Goal: Find contact information: Find contact information

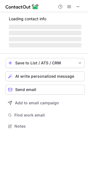
scroll to position [134, 88]
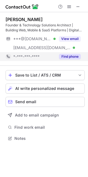
click at [65, 56] on button "Find phone" at bounding box center [70, 57] width 22 height 6
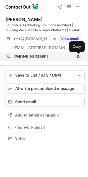
click at [76, 55] on span at bounding box center [78, 56] width 4 height 4
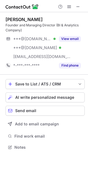
scroll to position [143, 88]
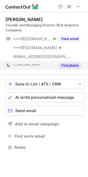
click at [67, 66] on button "Find phone" at bounding box center [70, 66] width 22 height 6
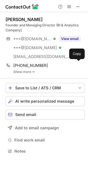
scroll to position [147, 88]
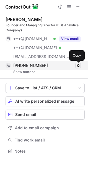
click at [79, 64] on span at bounding box center [78, 65] width 4 height 4
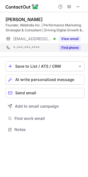
scroll to position [125, 88]
click at [69, 45] on button "Find phone" at bounding box center [70, 48] width 22 height 6
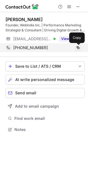
click at [77, 47] on span at bounding box center [78, 47] width 4 height 4
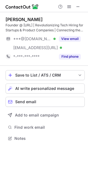
scroll to position [134, 88]
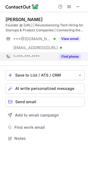
click at [74, 55] on button "Find phone" at bounding box center [70, 57] width 22 height 6
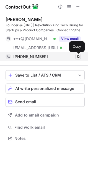
click at [77, 56] on span at bounding box center [78, 56] width 4 height 4
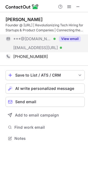
click at [63, 37] on button "View email" at bounding box center [70, 39] width 22 height 6
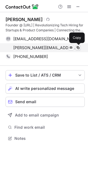
click at [79, 46] on span at bounding box center [78, 47] width 4 height 4
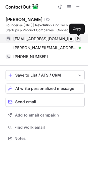
click at [78, 40] on span at bounding box center [78, 39] width 4 height 4
